Goal: Information Seeking & Learning: Learn about a topic

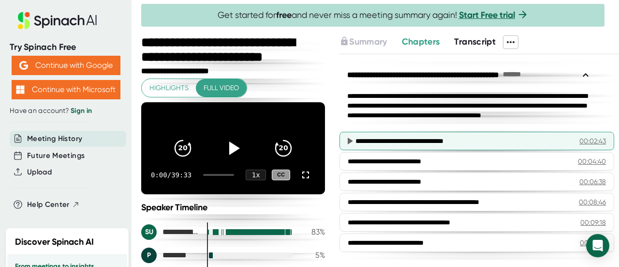
click at [441, 142] on div "**********" at bounding box center [456, 141] width 201 height 10
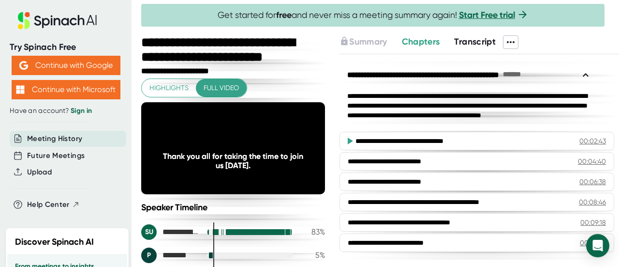
click at [480, 40] on span "Transcript" at bounding box center [475, 41] width 42 height 11
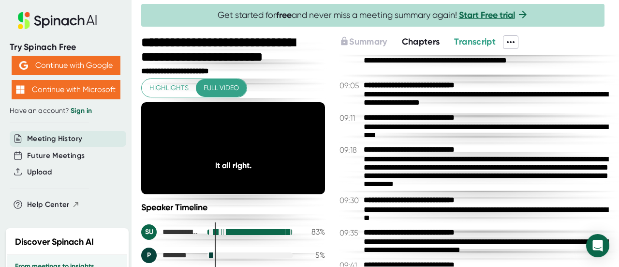
scroll to position [2322, 0]
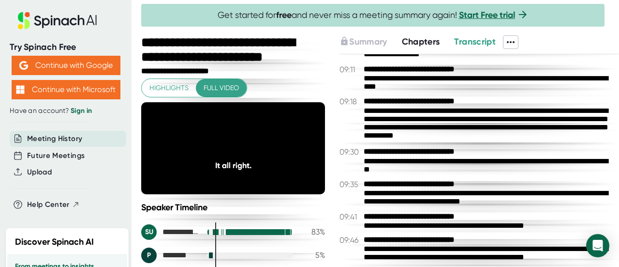
click at [419, 30] on div at bounding box center [380, 32] width 478 height 5
click at [418, 38] on span "Chapters" at bounding box center [421, 41] width 38 height 11
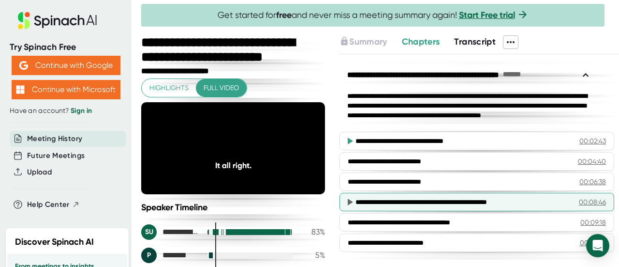
click at [398, 203] on div "**********" at bounding box center [456, 202] width 201 height 10
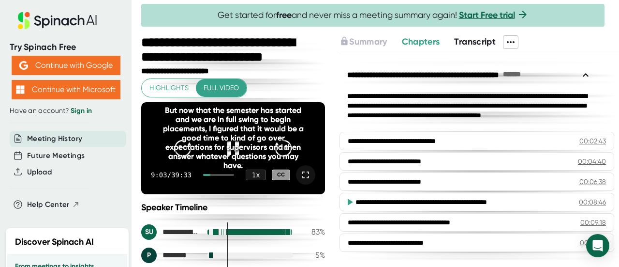
click at [301, 180] on icon at bounding box center [306, 175] width 12 height 12
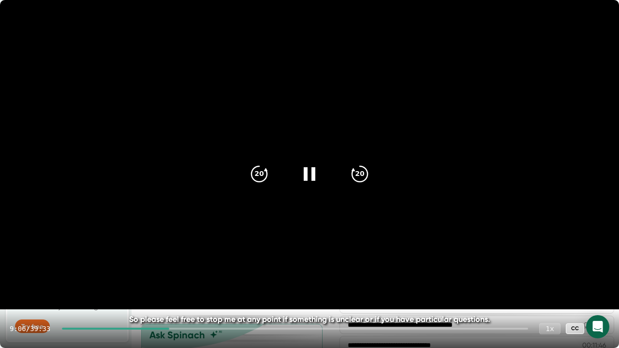
click at [550, 266] on div "1 x" at bounding box center [549, 328] width 21 height 11
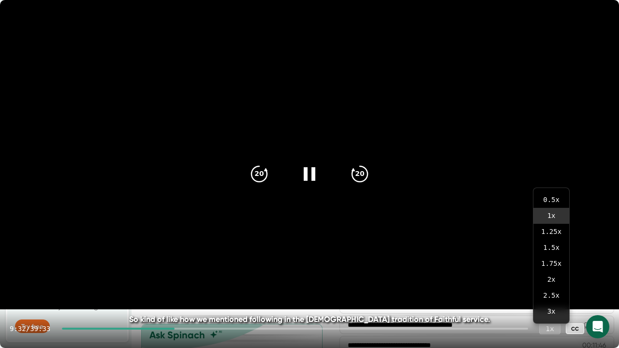
click at [546, 266] on div "1 x" at bounding box center [549, 328] width 21 height 11
click at [553, 266] on div "1 x" at bounding box center [549, 328] width 21 height 11
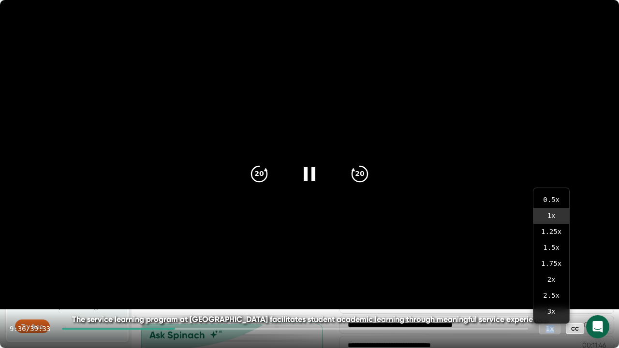
click at [553, 266] on div "1 x" at bounding box center [549, 328] width 21 height 11
click at [549, 266] on div "1 x" at bounding box center [549, 328] width 21 height 11
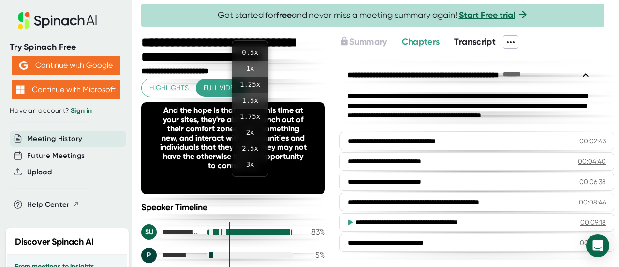
click at [240, 98] on li "1.5 x" at bounding box center [250, 100] width 36 height 16
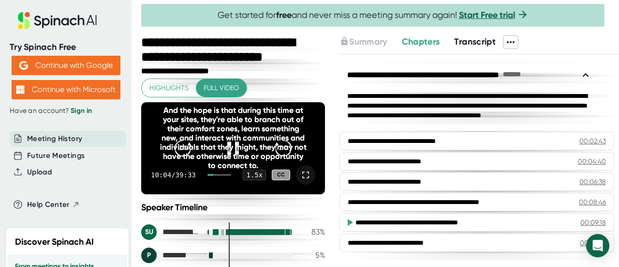
click at [300, 180] on icon at bounding box center [306, 175] width 12 height 12
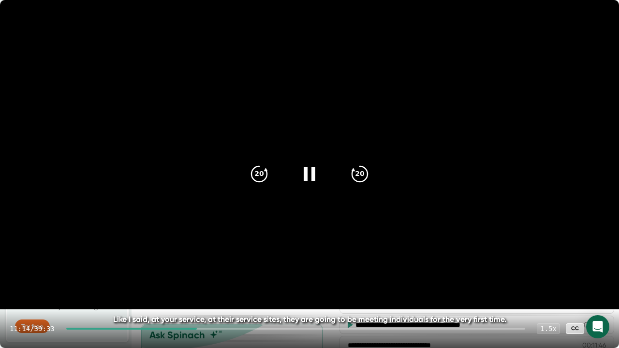
click at [203, 266] on div at bounding box center [296, 329] width 460 height 2
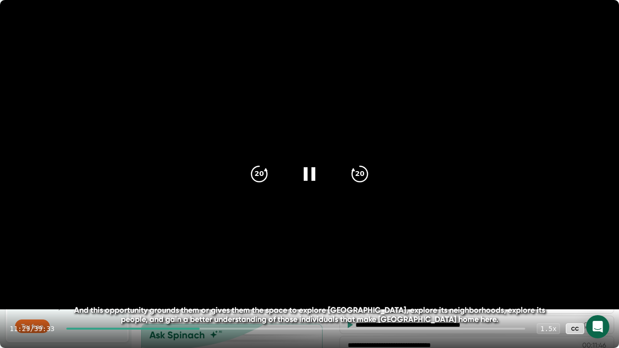
click at [206, 266] on div at bounding box center [296, 329] width 460 height 2
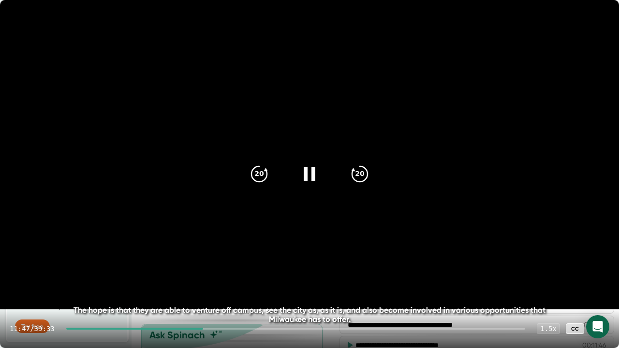
click at [213, 266] on div at bounding box center [296, 329] width 460 height 2
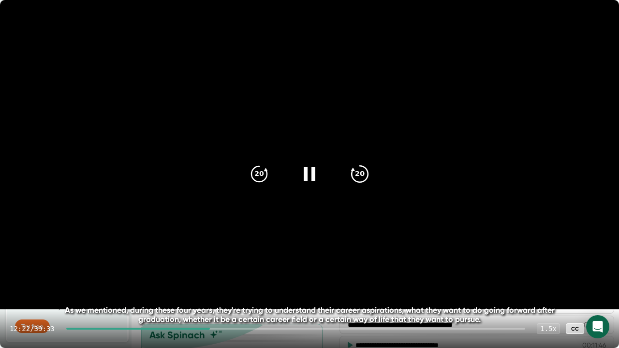
click at [360, 172] on icon "20" at bounding box center [360, 174] width 24 height 24
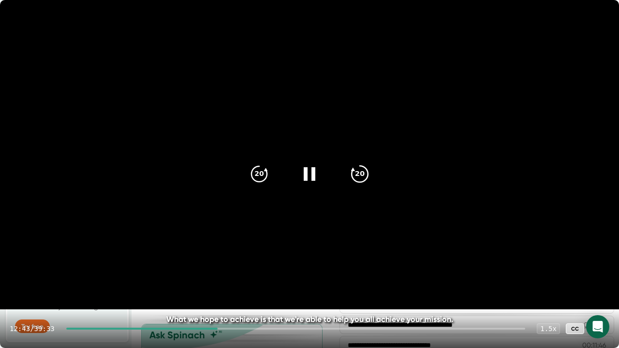
click at [360, 172] on icon "20" at bounding box center [360, 174] width 24 height 24
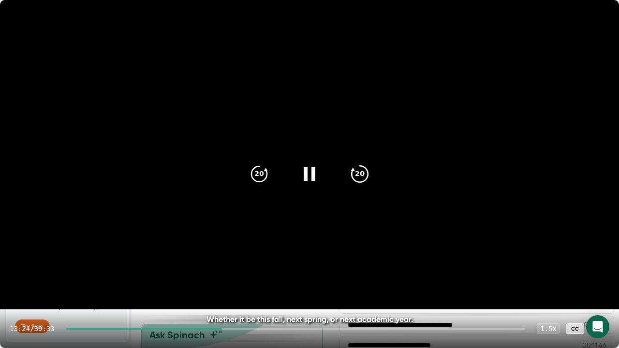
click at [360, 172] on icon "20" at bounding box center [360, 174] width 24 height 24
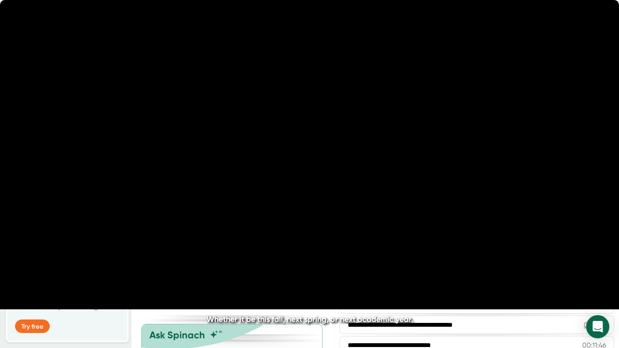
click at [360, 172] on icon "20" at bounding box center [360, 174] width 24 height 24
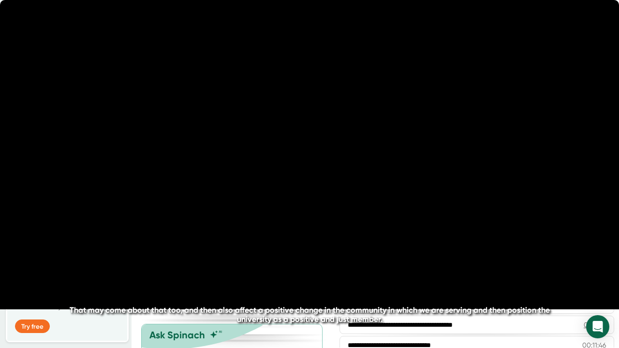
click at [360, 172] on icon "20" at bounding box center [360, 174] width 24 height 24
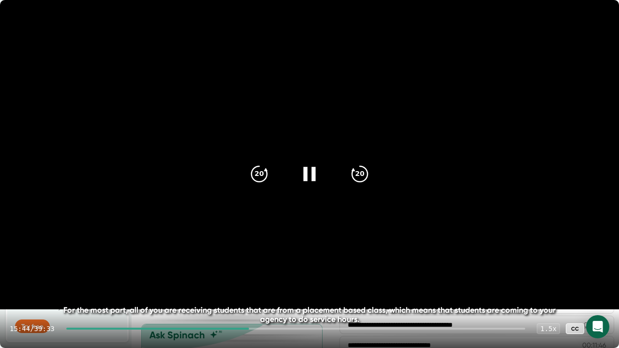
click at [300, 177] on icon at bounding box center [310, 174] width 24 height 24
click at [366, 171] on icon "20" at bounding box center [360, 174] width 24 height 24
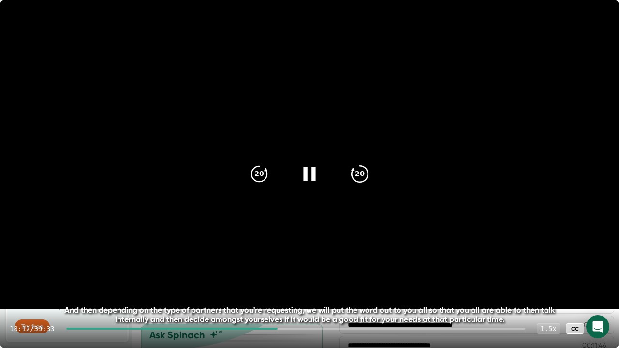
click at [366, 171] on icon "20" at bounding box center [360, 174] width 24 height 24
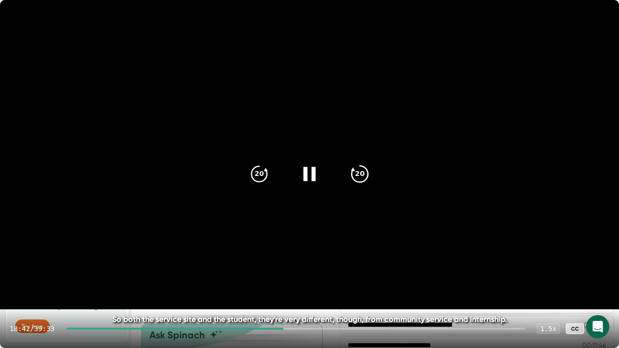
click at [348, 182] on div "20" at bounding box center [360, 174] width 41 height 41
click at [348, 182] on icon "20" at bounding box center [360, 174] width 24 height 24
click at [348, 182] on div "20" at bounding box center [360, 174] width 41 height 41
click at [302, 165] on icon at bounding box center [310, 174] width 24 height 24
click at [304, 171] on icon at bounding box center [310, 174] width 24 height 24
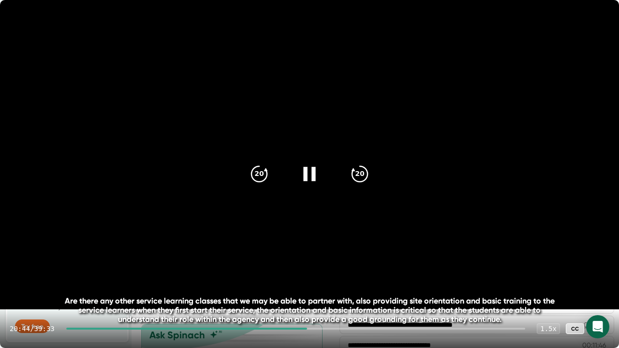
click at [304, 178] on icon at bounding box center [310, 174] width 24 height 24
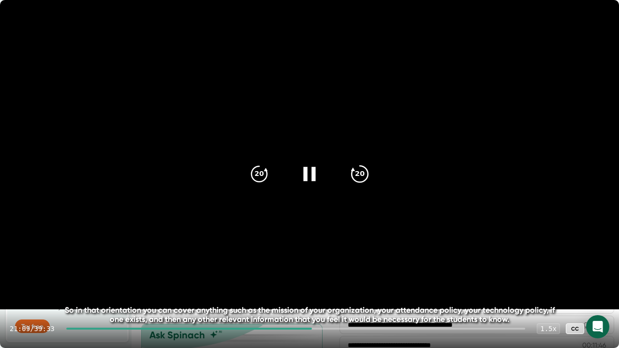
click at [347, 182] on div "20" at bounding box center [360, 174] width 41 height 41
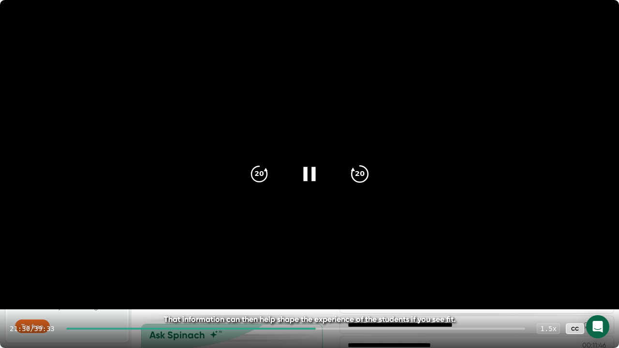
click at [347, 182] on div "20" at bounding box center [360, 174] width 41 height 41
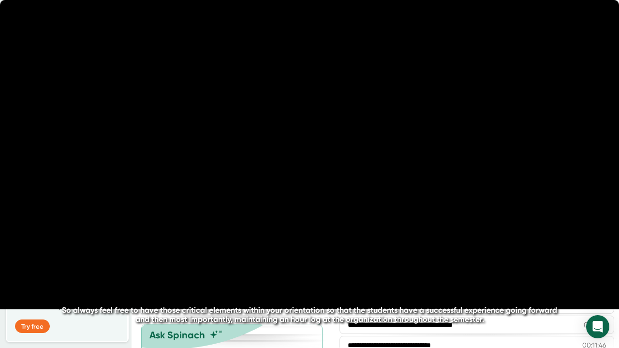
click at [347, 182] on div "20" at bounding box center [360, 174] width 41 height 41
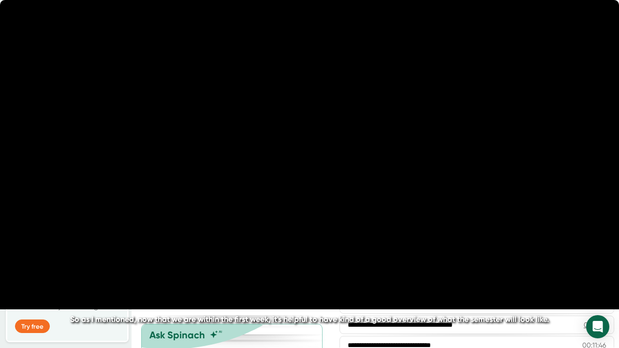
click at [347, 182] on div "20" at bounding box center [360, 174] width 41 height 41
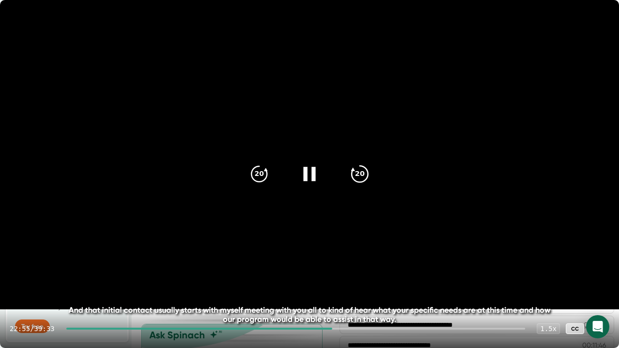
click at [352, 168] on icon "20" at bounding box center [360, 174] width 24 height 24
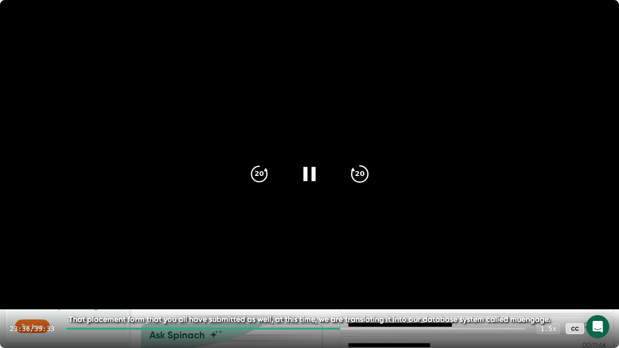
click at [352, 168] on icon "20" at bounding box center [360, 174] width 24 height 24
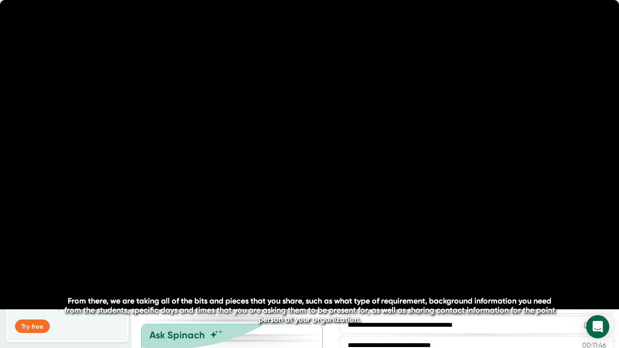
click at [352, 168] on icon "20" at bounding box center [360, 174] width 24 height 24
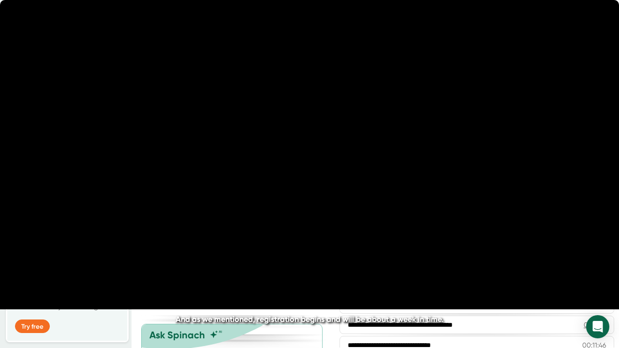
click at [352, 168] on icon "20" at bounding box center [360, 174] width 24 height 24
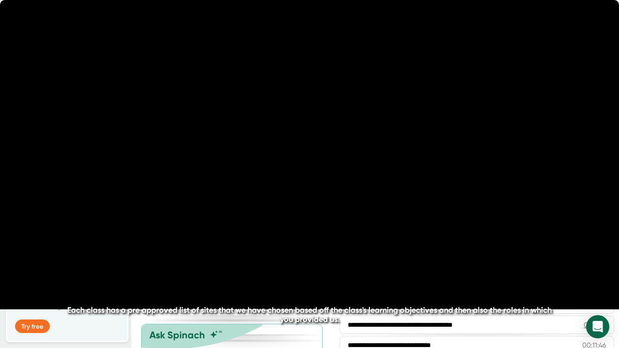
click at [352, 168] on icon "20" at bounding box center [360, 174] width 24 height 24
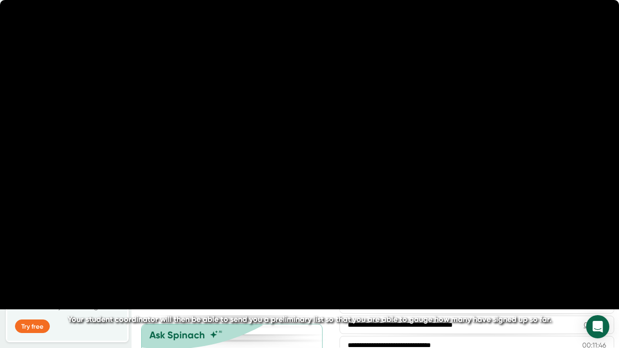
click at [352, 168] on icon "20" at bounding box center [360, 174] width 24 height 24
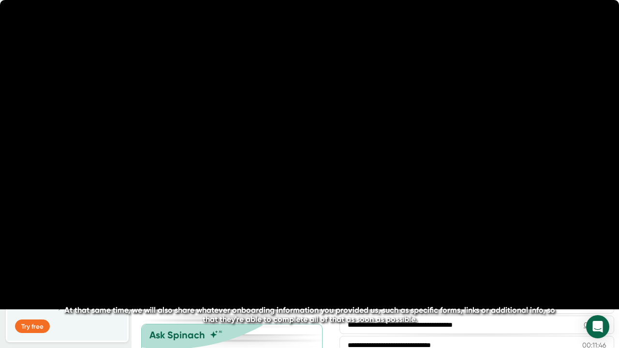
click at [352, 168] on icon "20" at bounding box center [360, 174] width 24 height 24
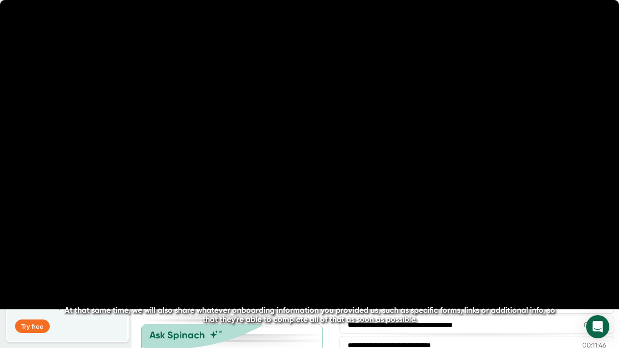
click at [352, 168] on icon "20" at bounding box center [360, 174] width 24 height 24
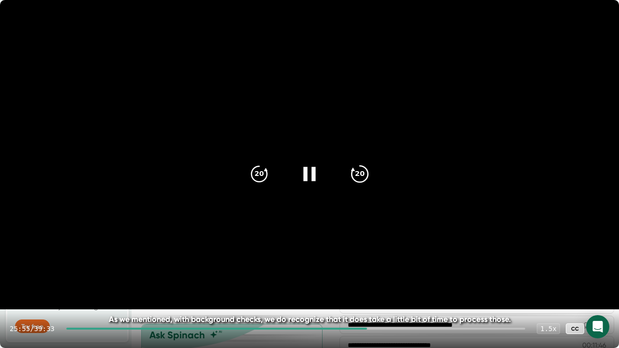
click at [366, 169] on icon "20" at bounding box center [360, 174] width 24 height 24
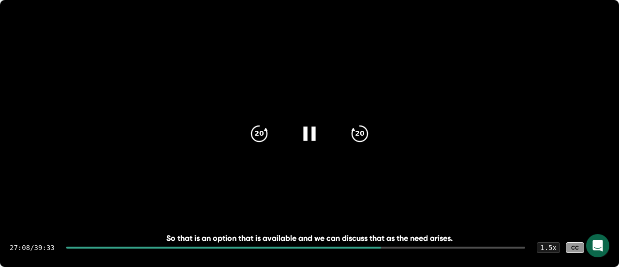
click at [226, 233] on div "So that is an option that is available and we can discuss that as the need aris…" at bounding box center [309, 237] width 495 height 9
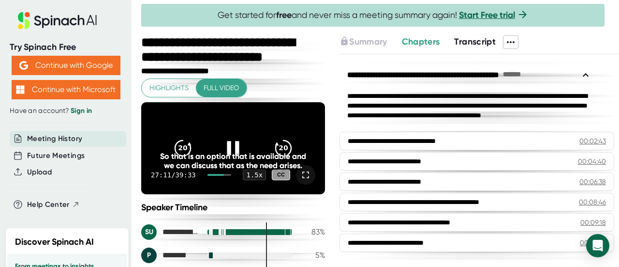
click at [234, 151] on div "So that is an option that is available and we can discuss that as the need aris…" at bounding box center [233, 160] width 147 height 18
click at [162, 118] on video at bounding box center [233, 148] width 184 height 92
click at [300, 178] on icon at bounding box center [306, 175] width 12 height 12
